Goal: Transaction & Acquisition: Book appointment/travel/reservation

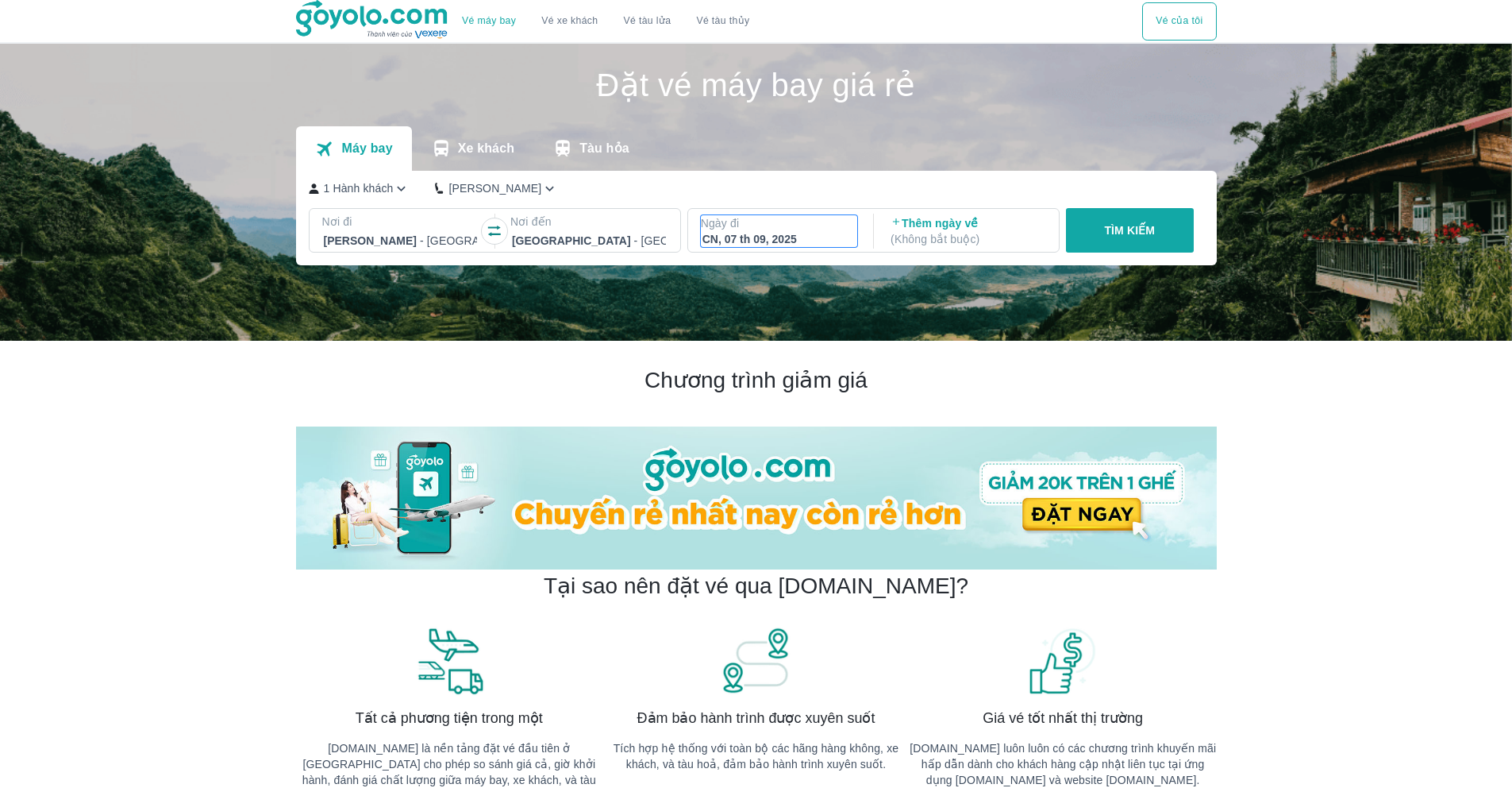
click at [754, 236] on div "CN, 07 th 09, 2025" at bounding box center [779, 239] width 154 height 16
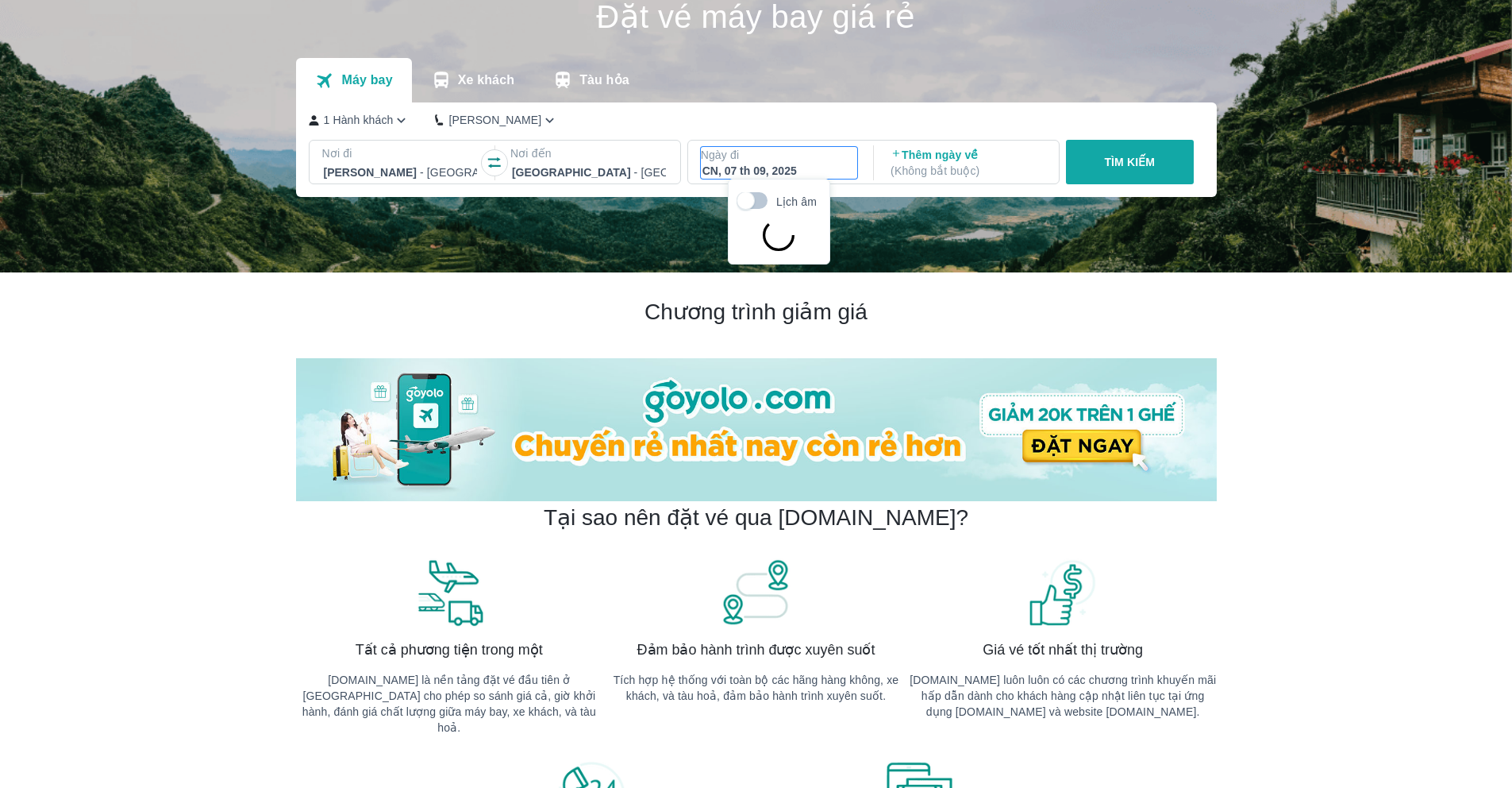
scroll to position [91, 0]
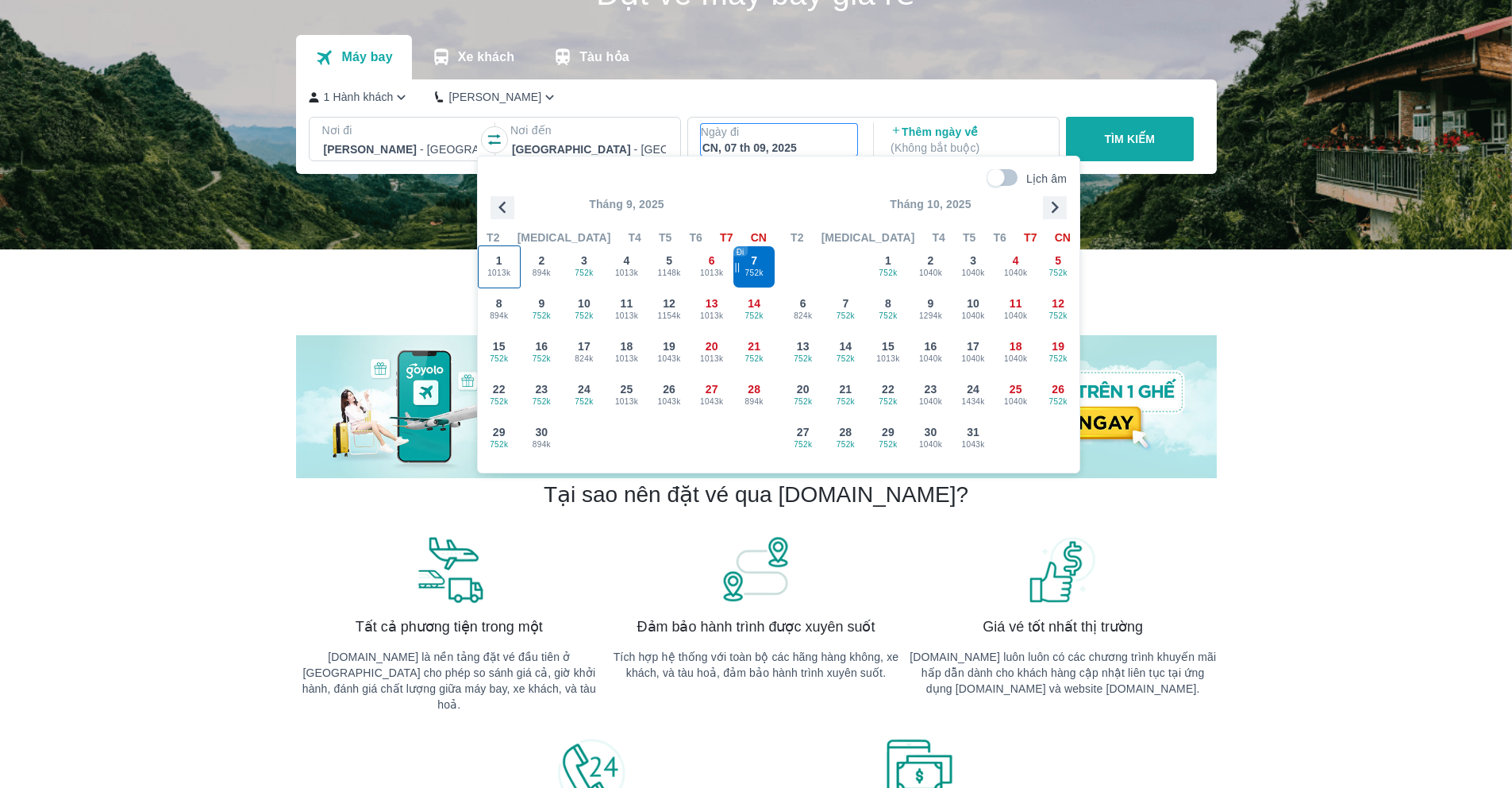
click at [507, 267] on span "1013k" at bounding box center [499, 272] width 41 height 12
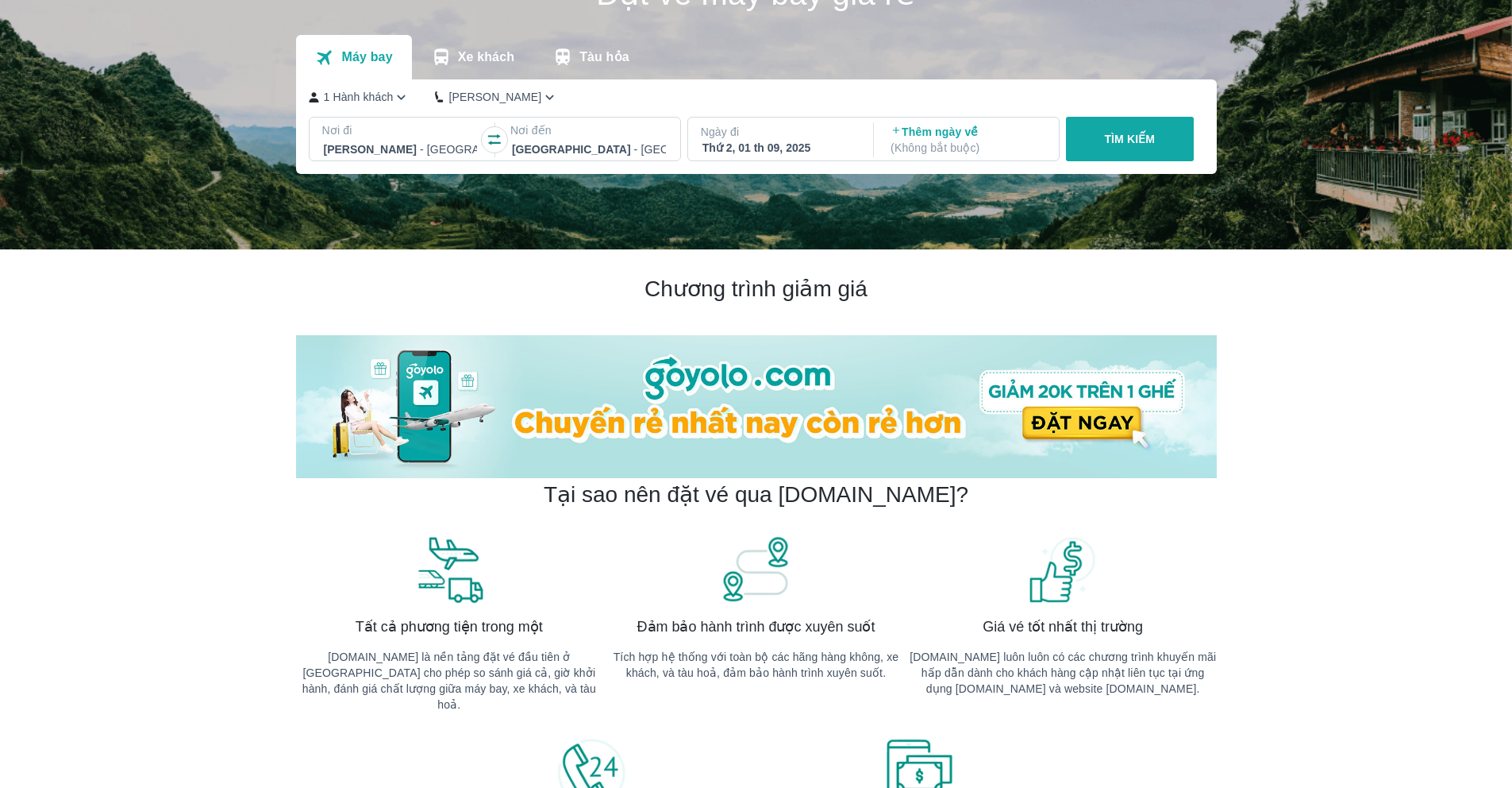
click at [1079, 146] on button "TÌM KIẾM" at bounding box center [1130, 139] width 127 height 44
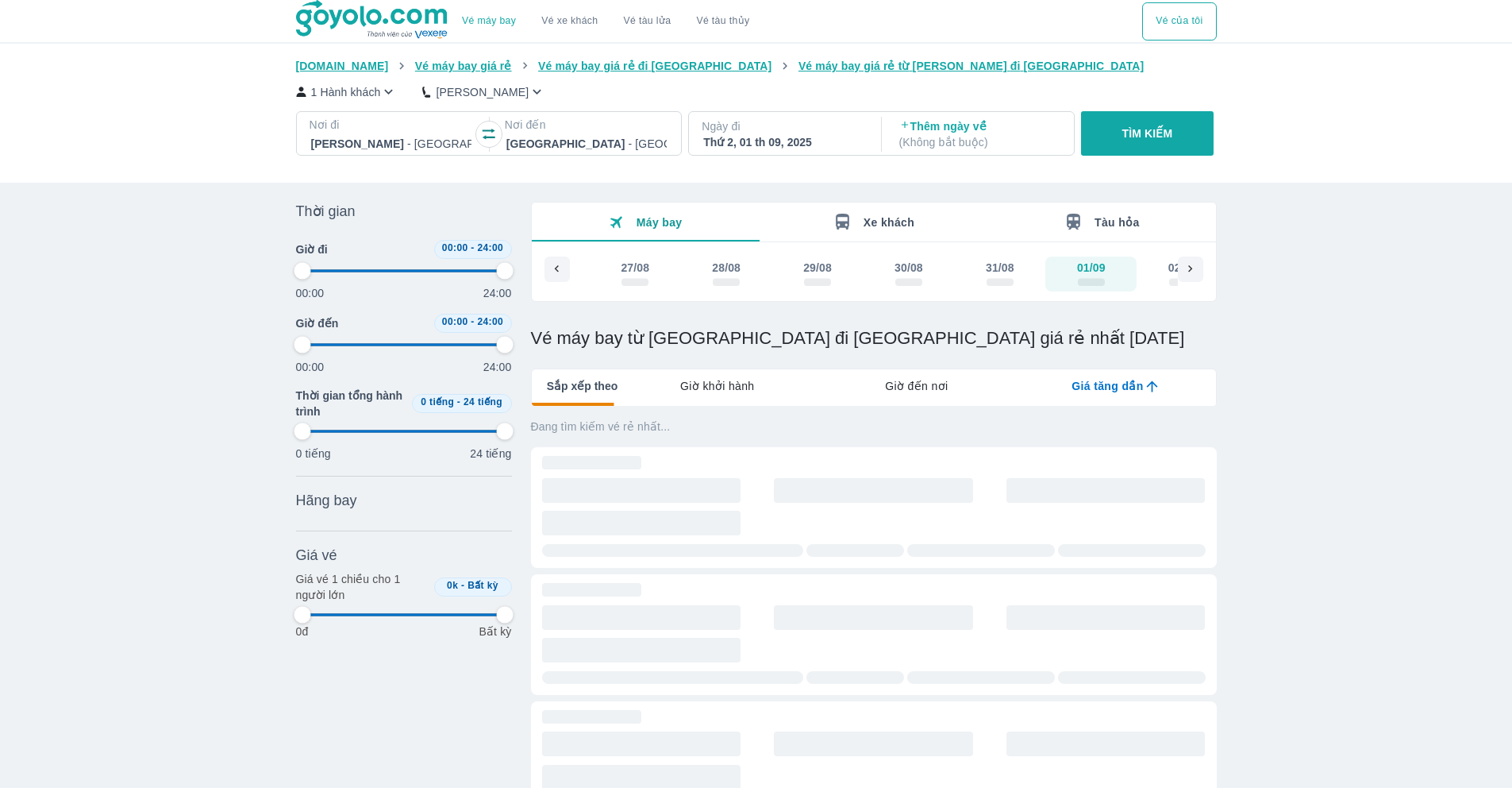
type input "97.9166666666667"
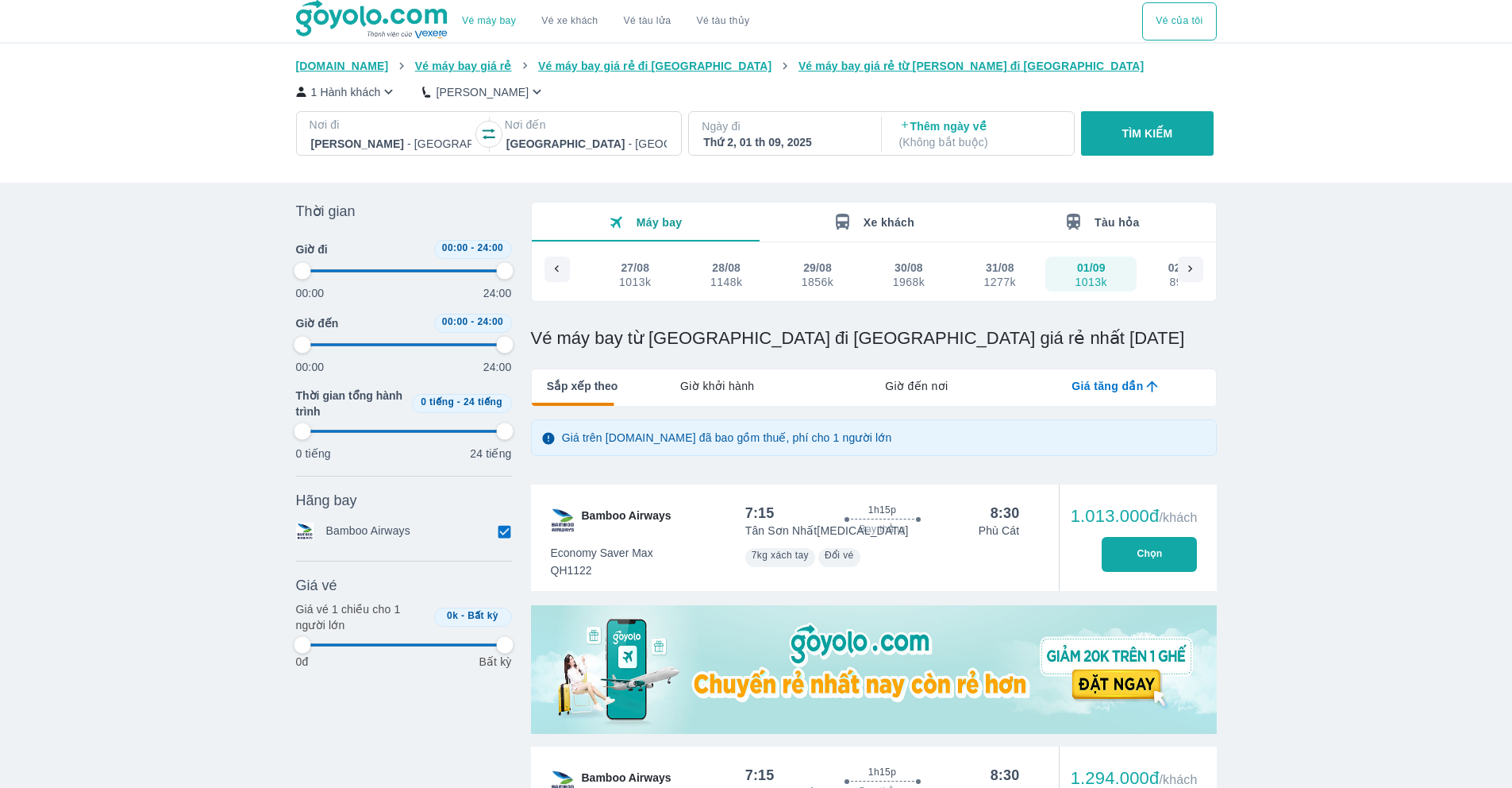
type input "97.9166666666667"
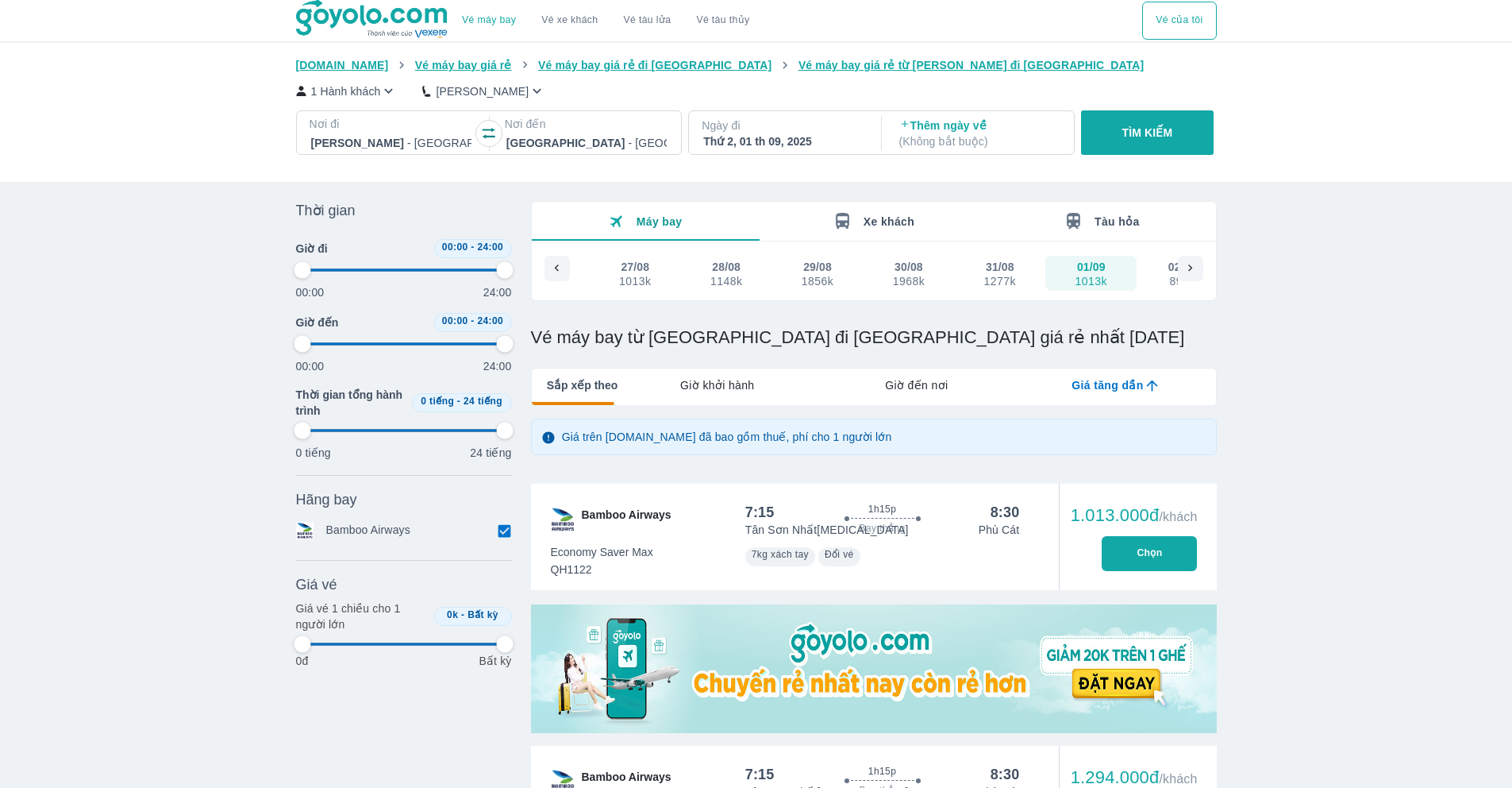
type input "97.9166666666667"
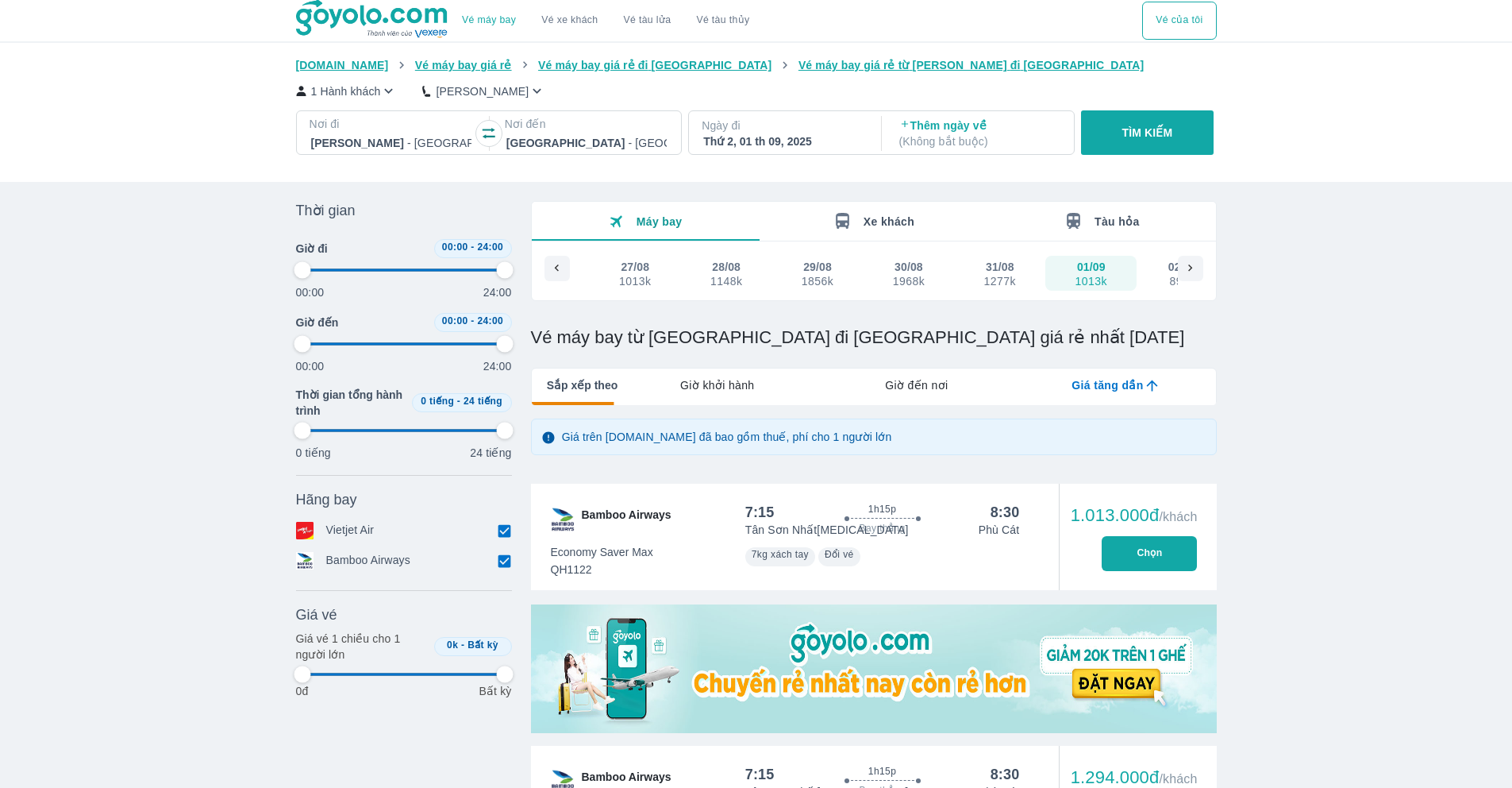
type input "97.9166666666667"
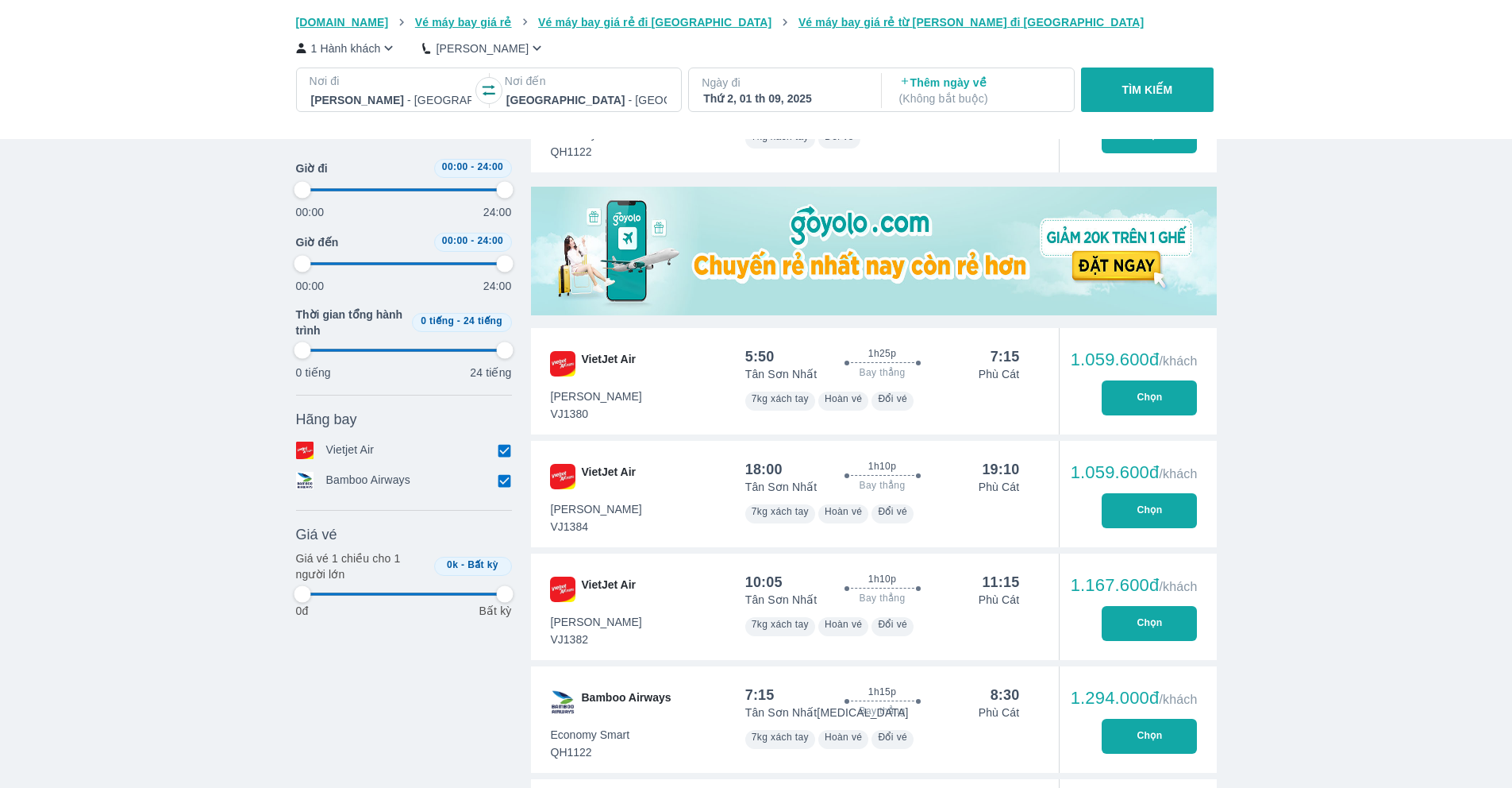
scroll to position [569, 0]
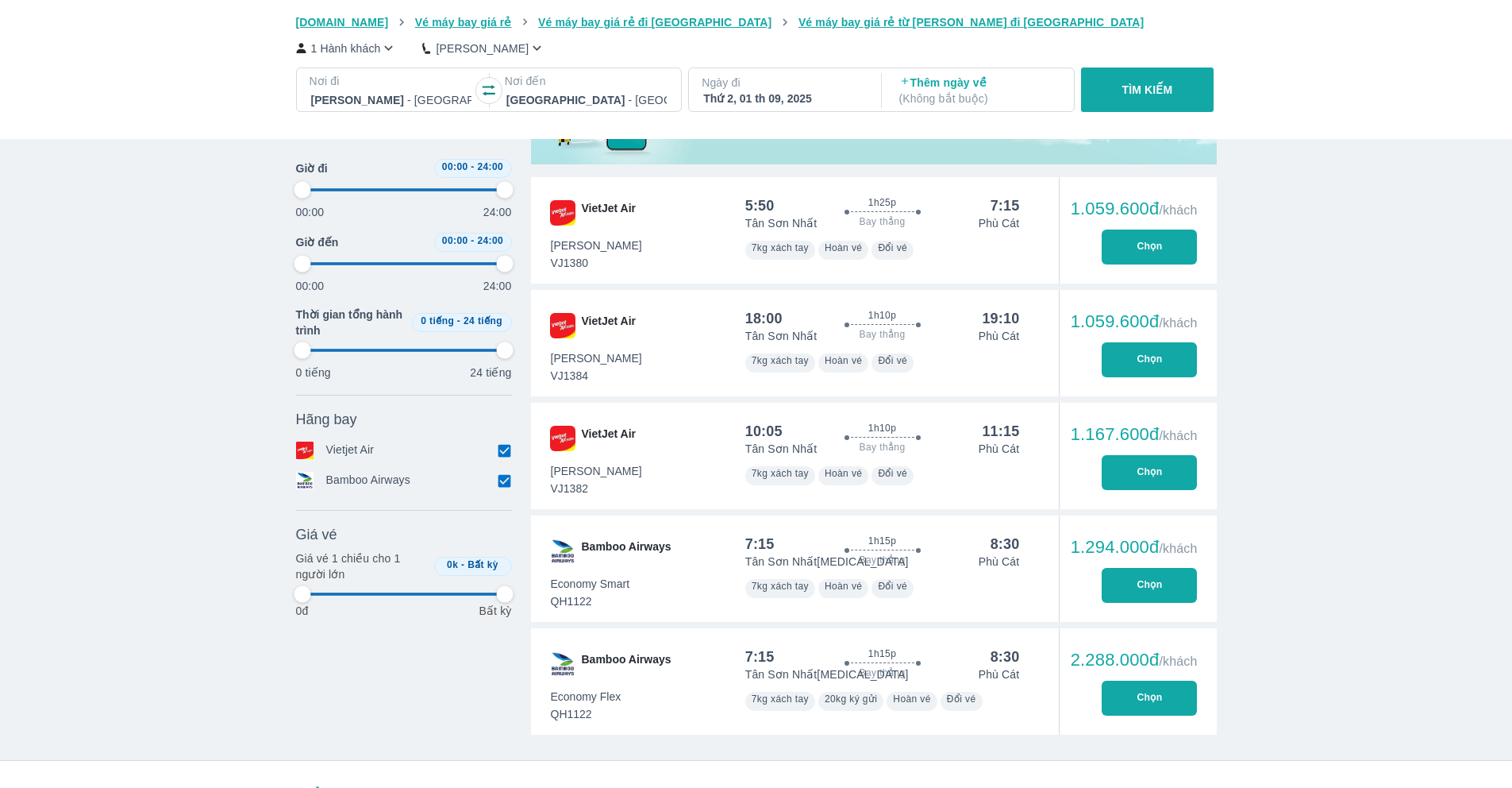
type input "97.9166666666667"
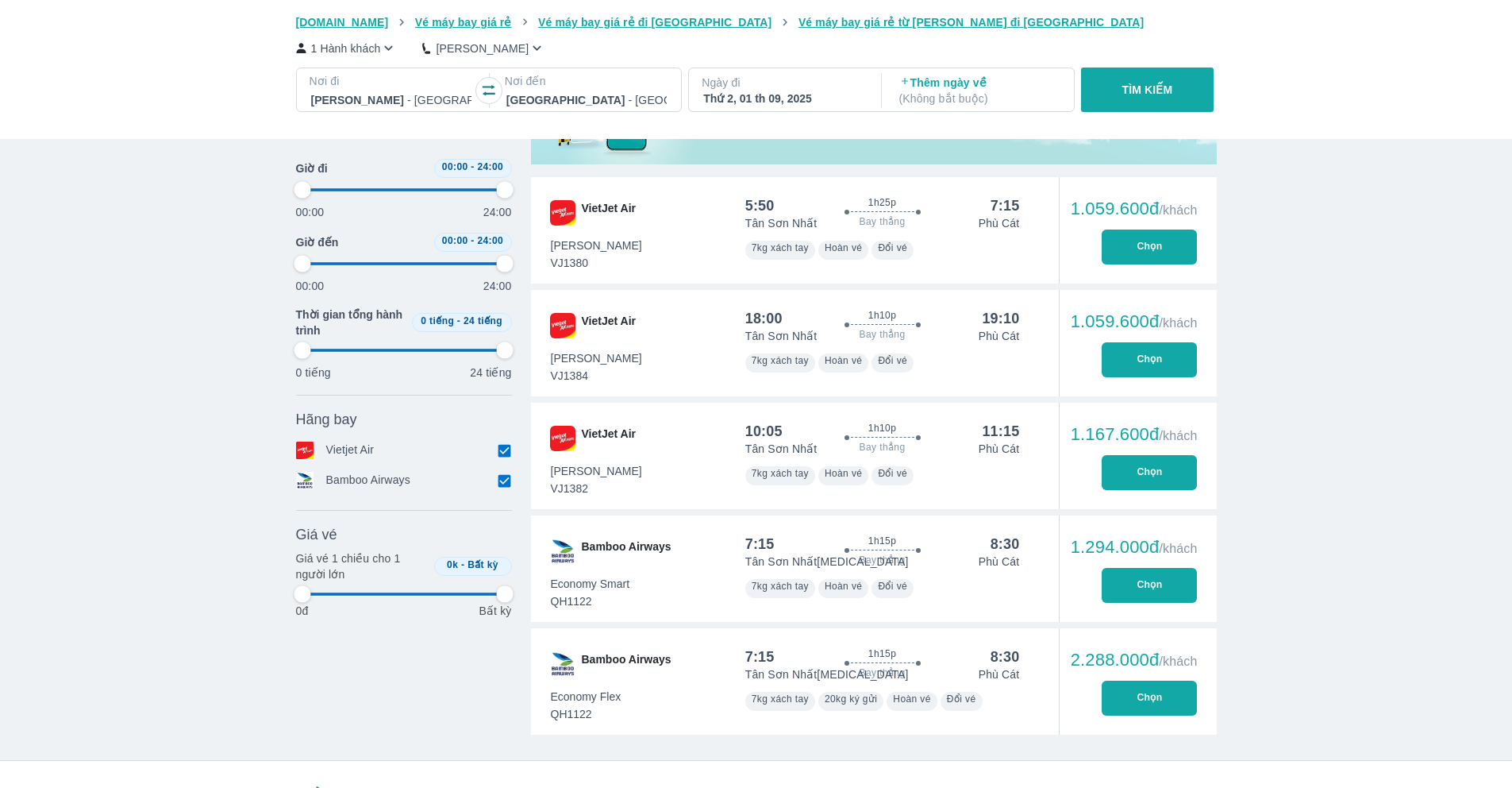
type input "97.9166666666667"
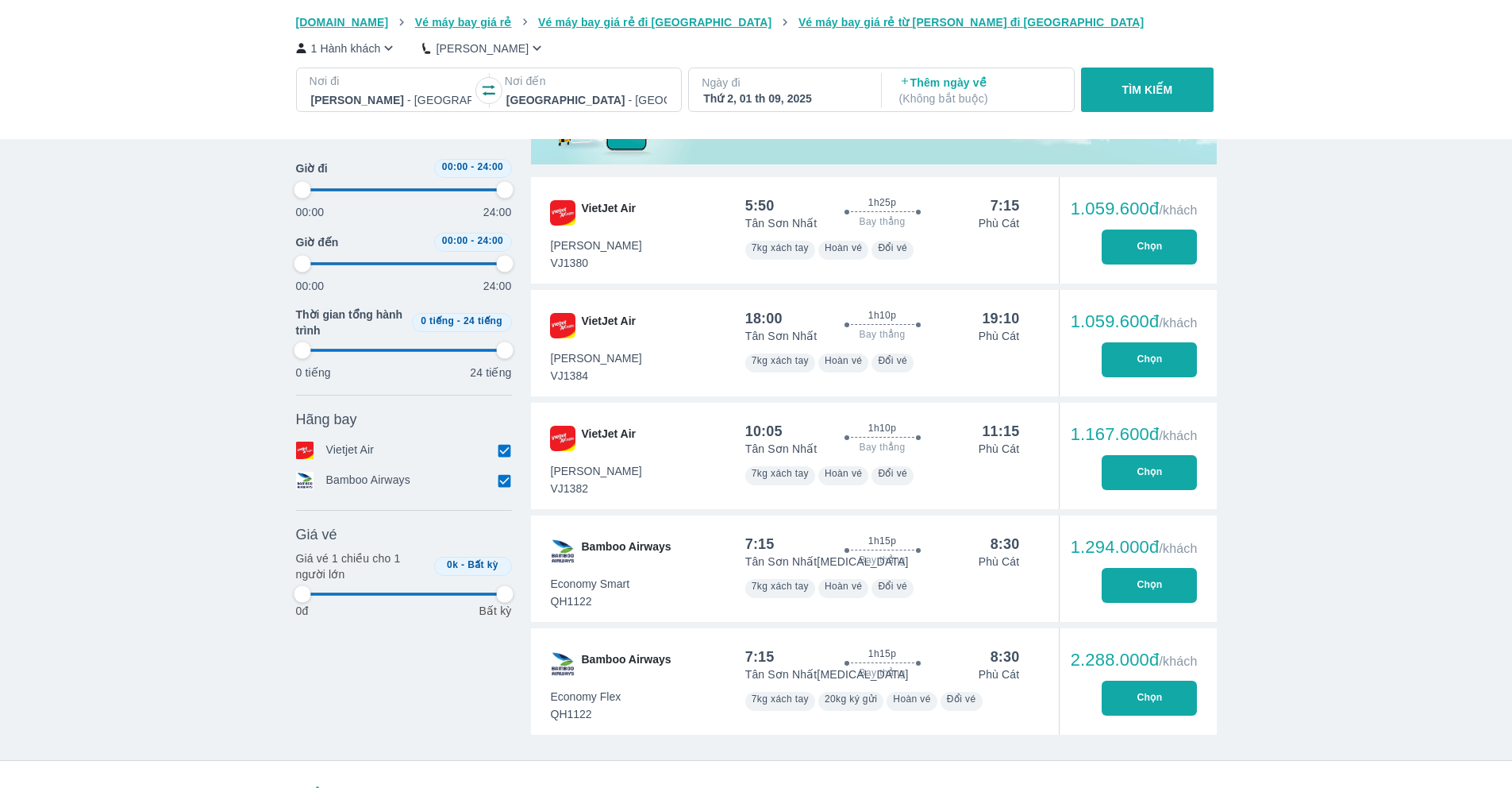
type input "97.9166666666667"
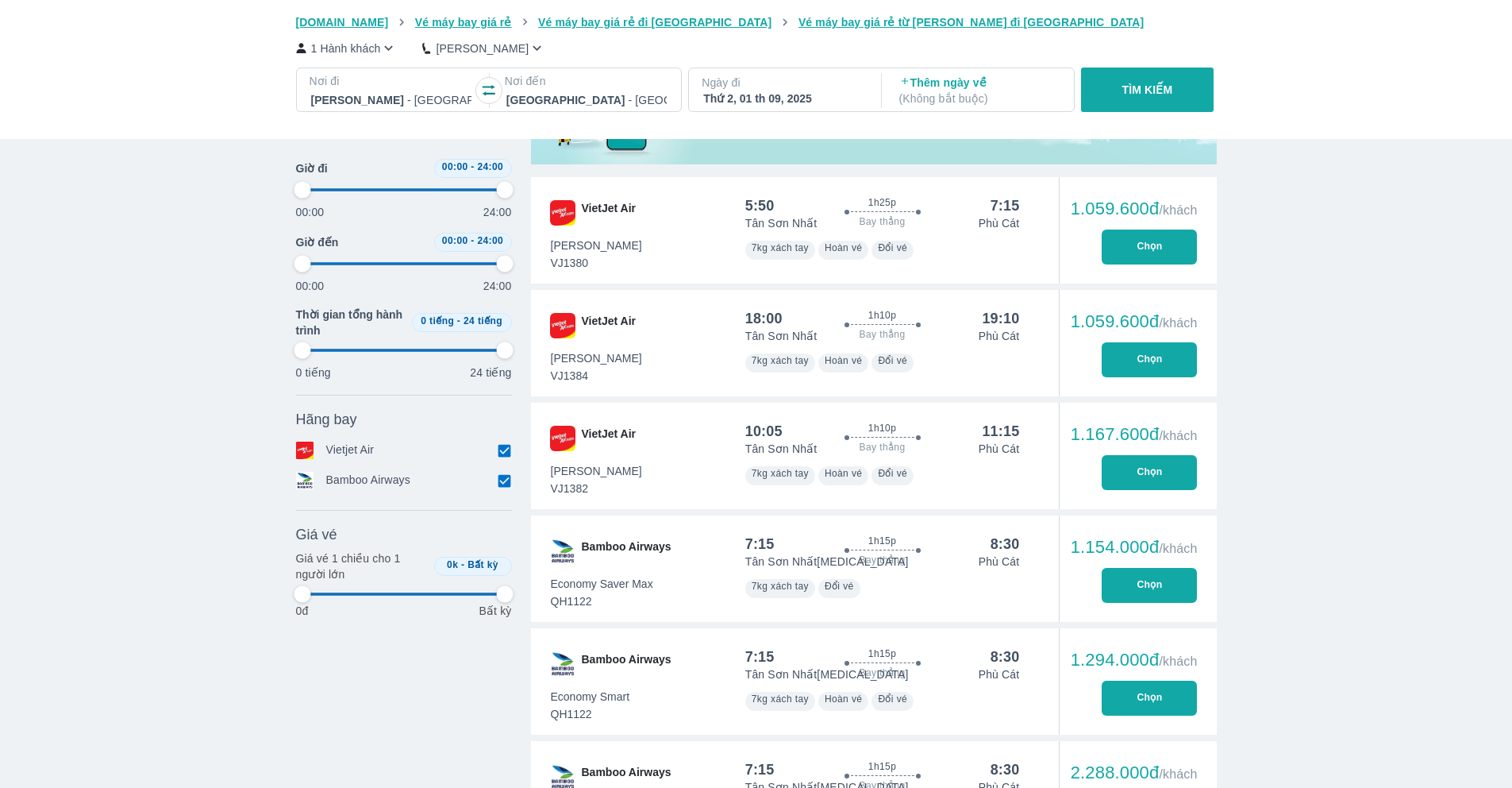
type input "97.9166666666667"
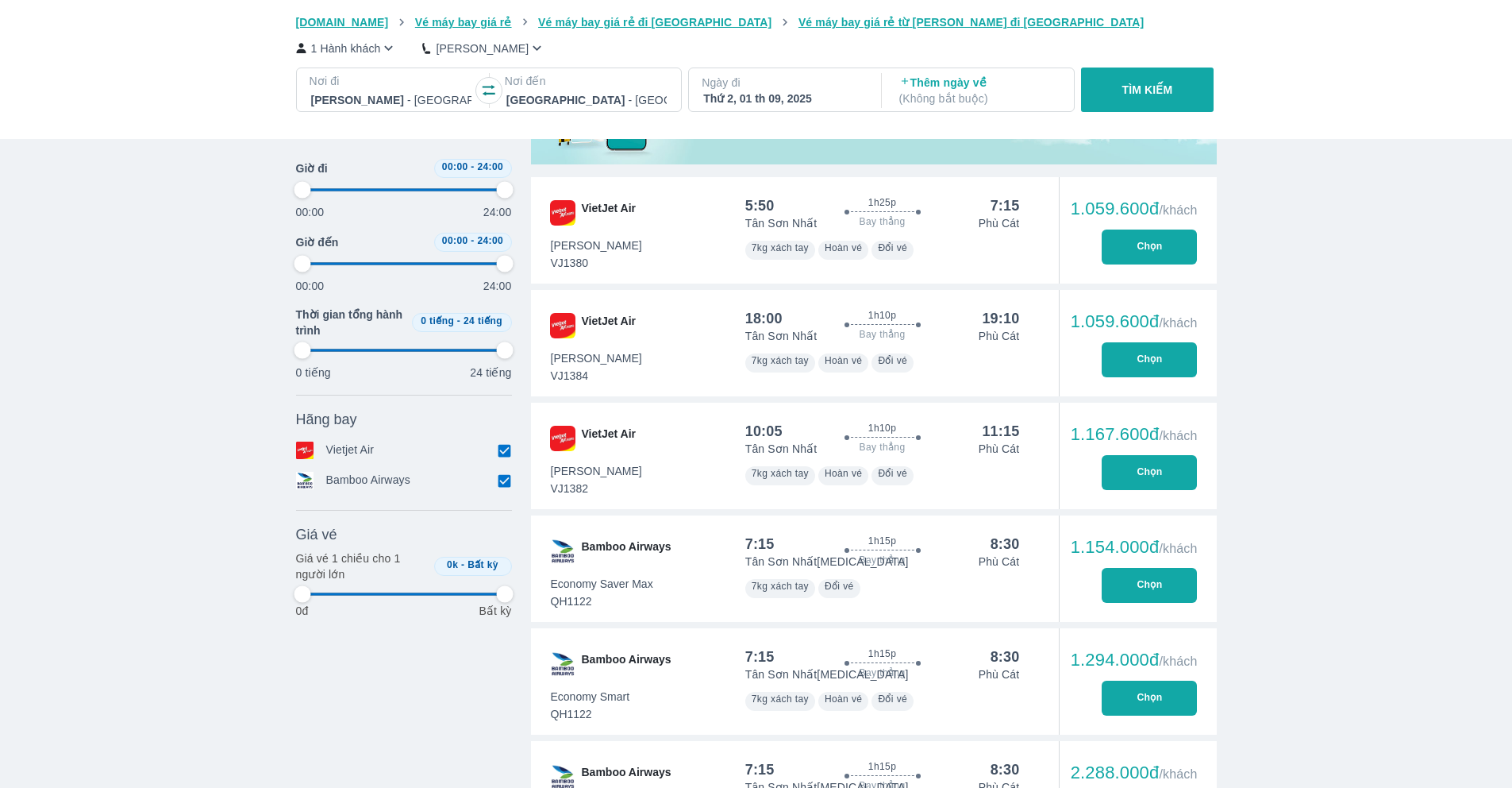
type input "97.9166666666667"
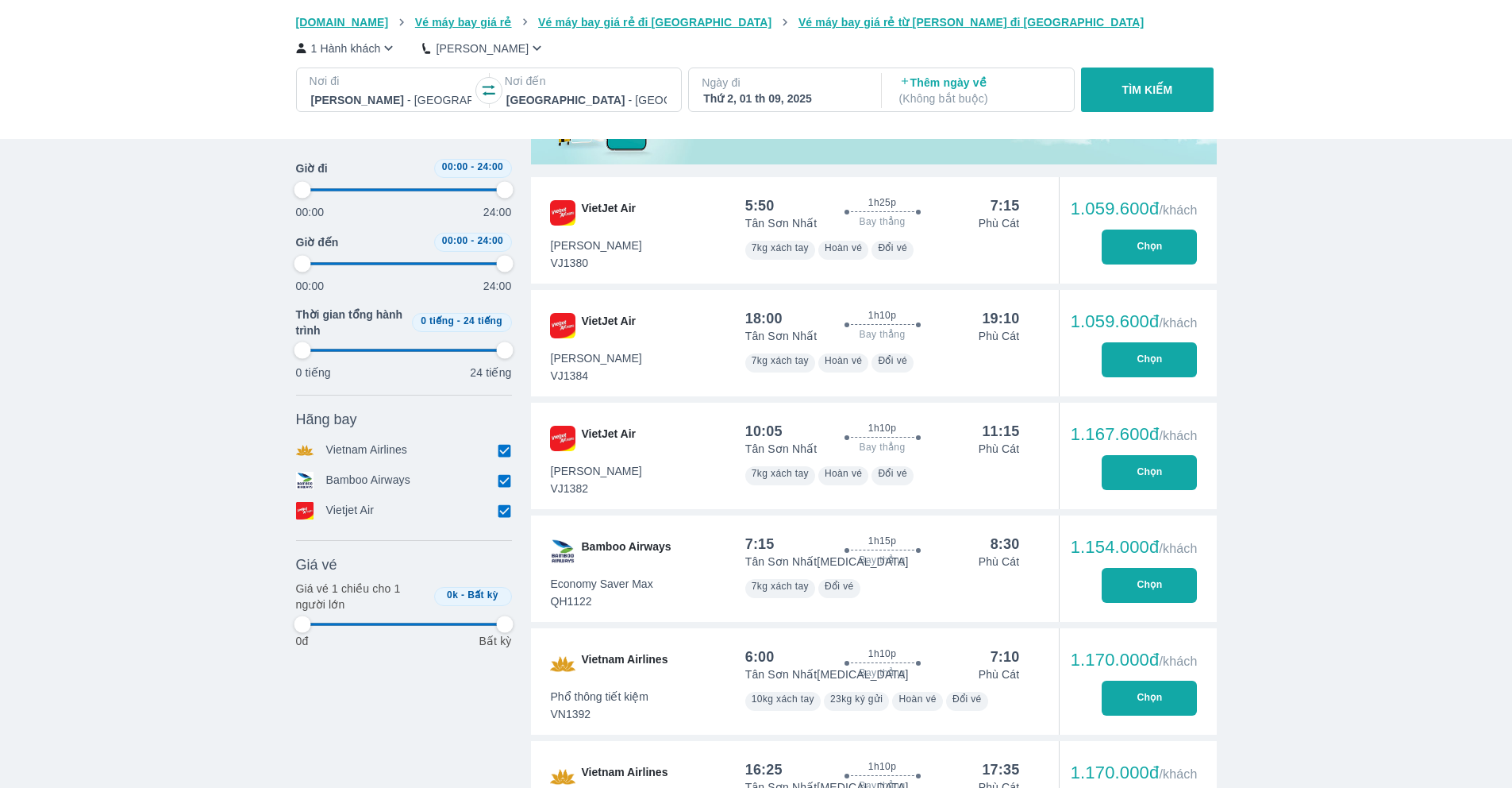
type input "97.9166666666667"
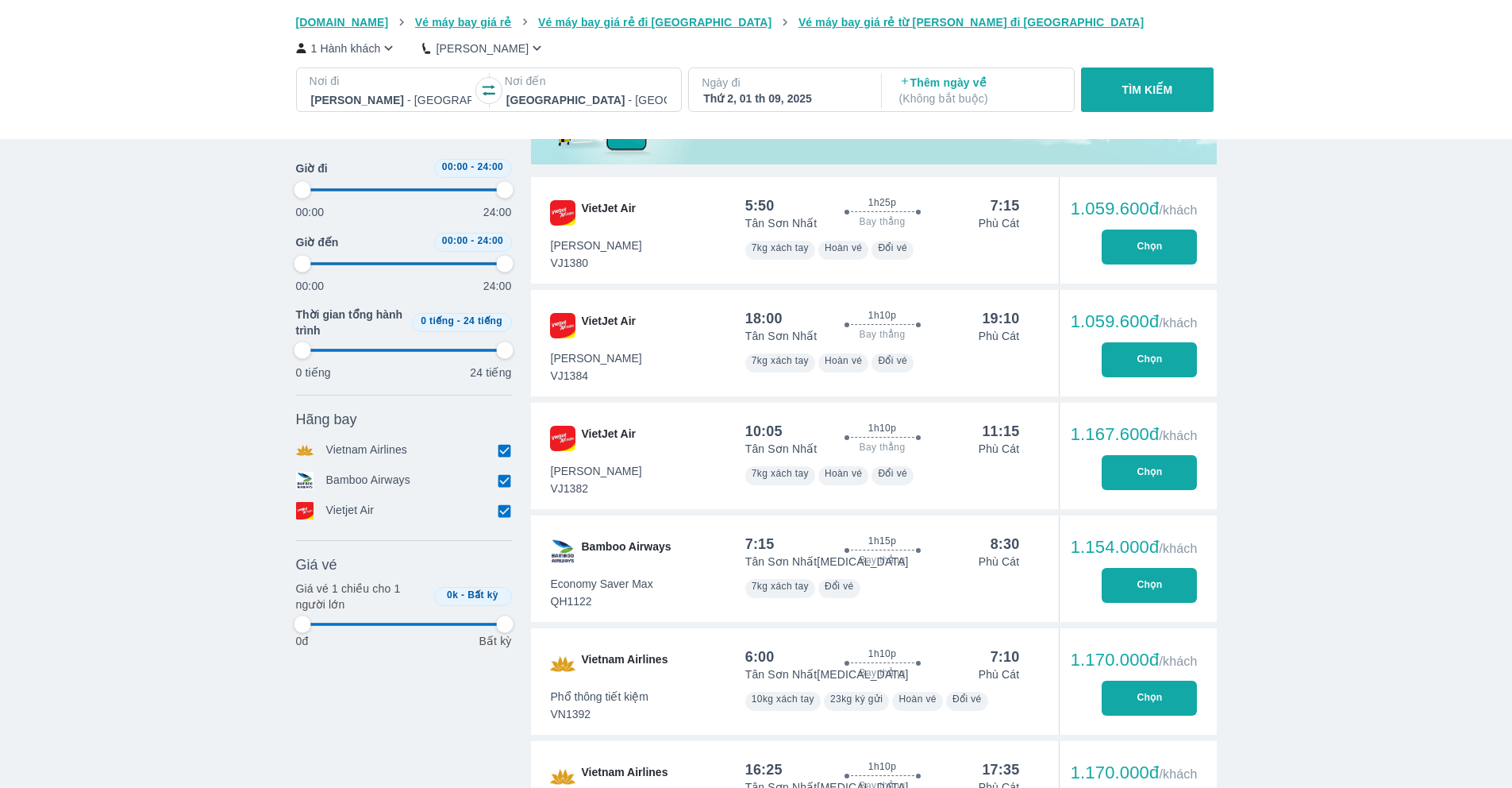
type input "97.9166666666667"
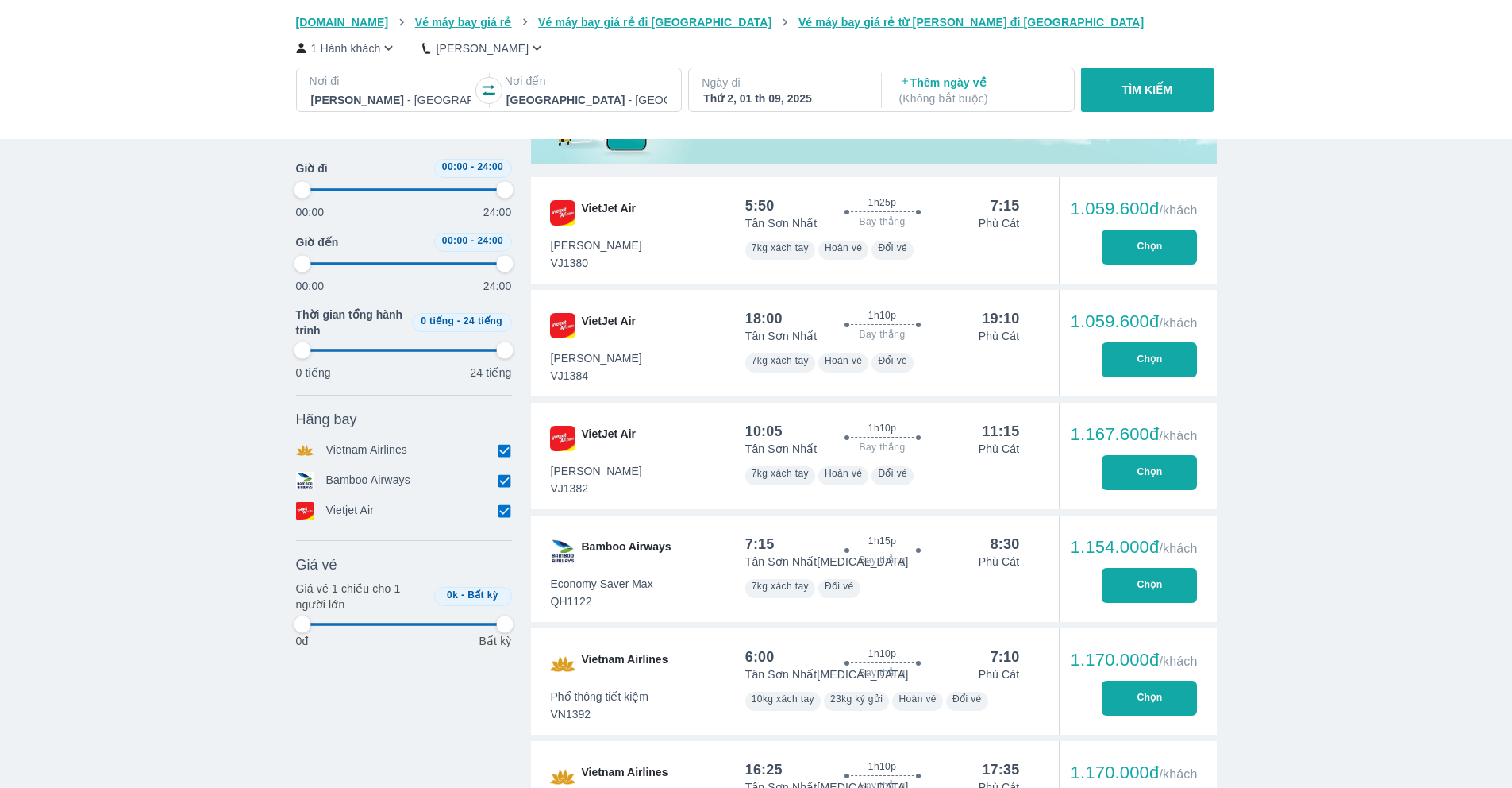
type input "97.9166666666667"
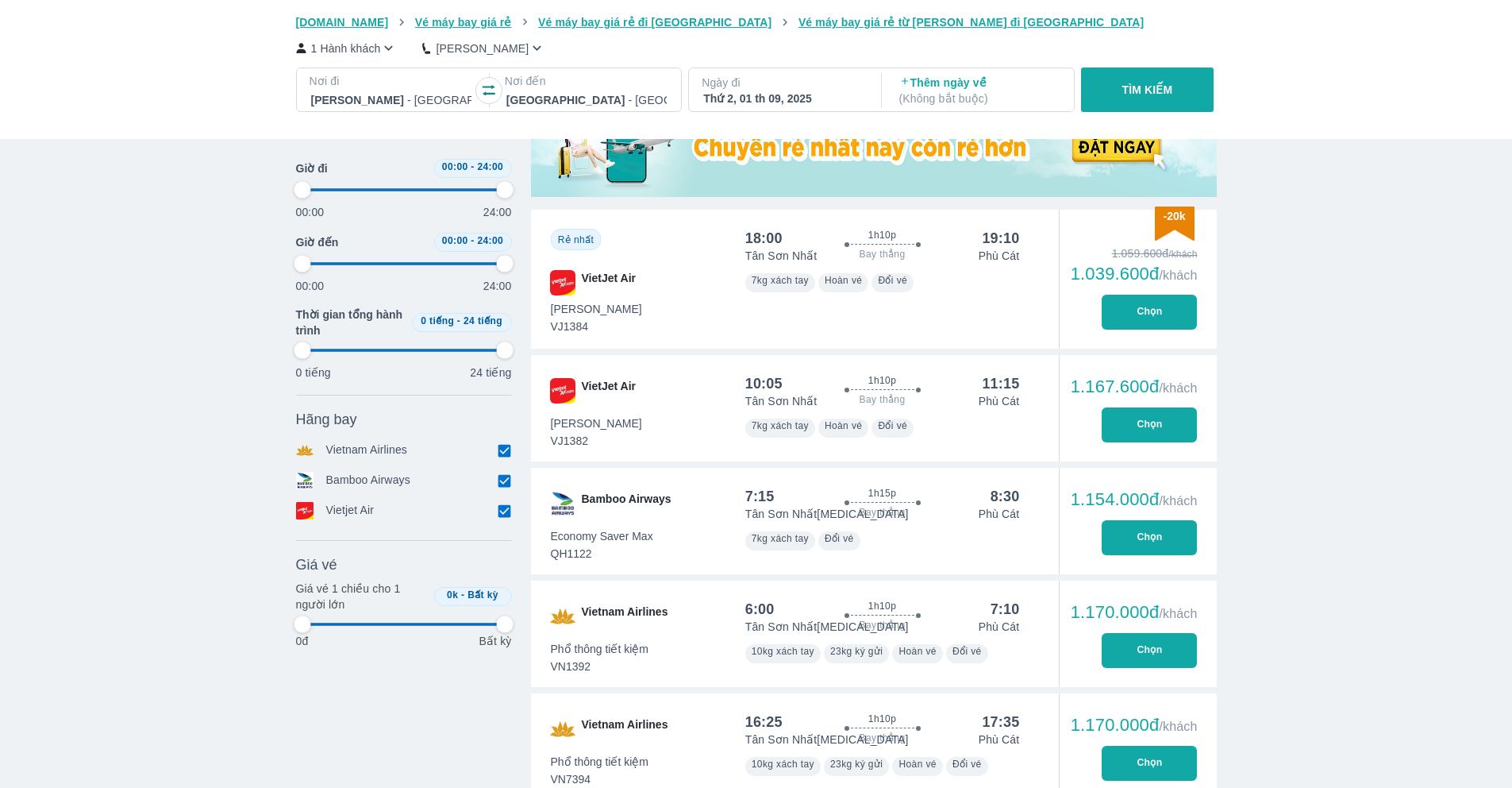
type input "97.9166666666667"
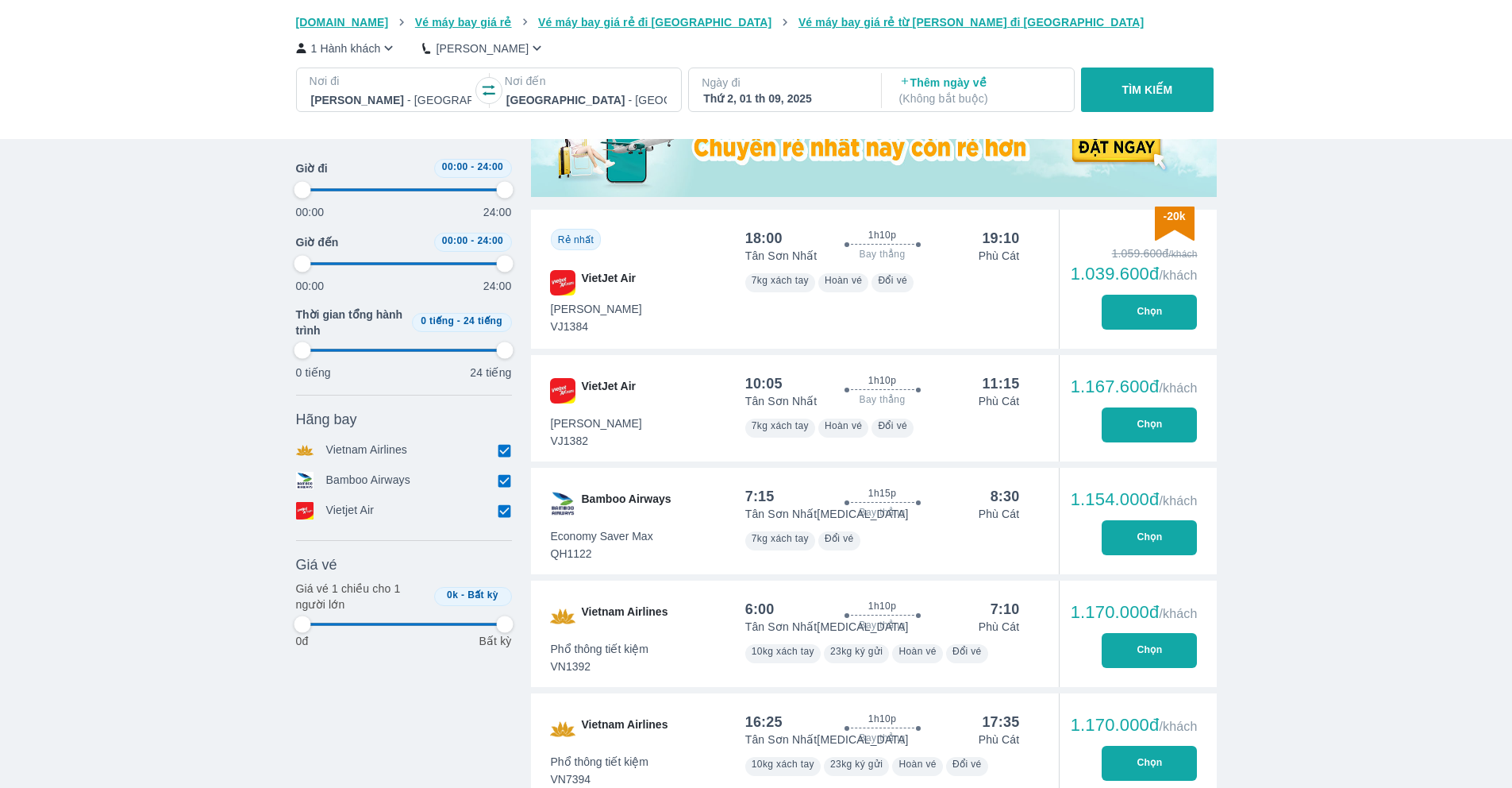
type input "97.9166666666667"
